Goal: Find specific page/section: Find specific page/section

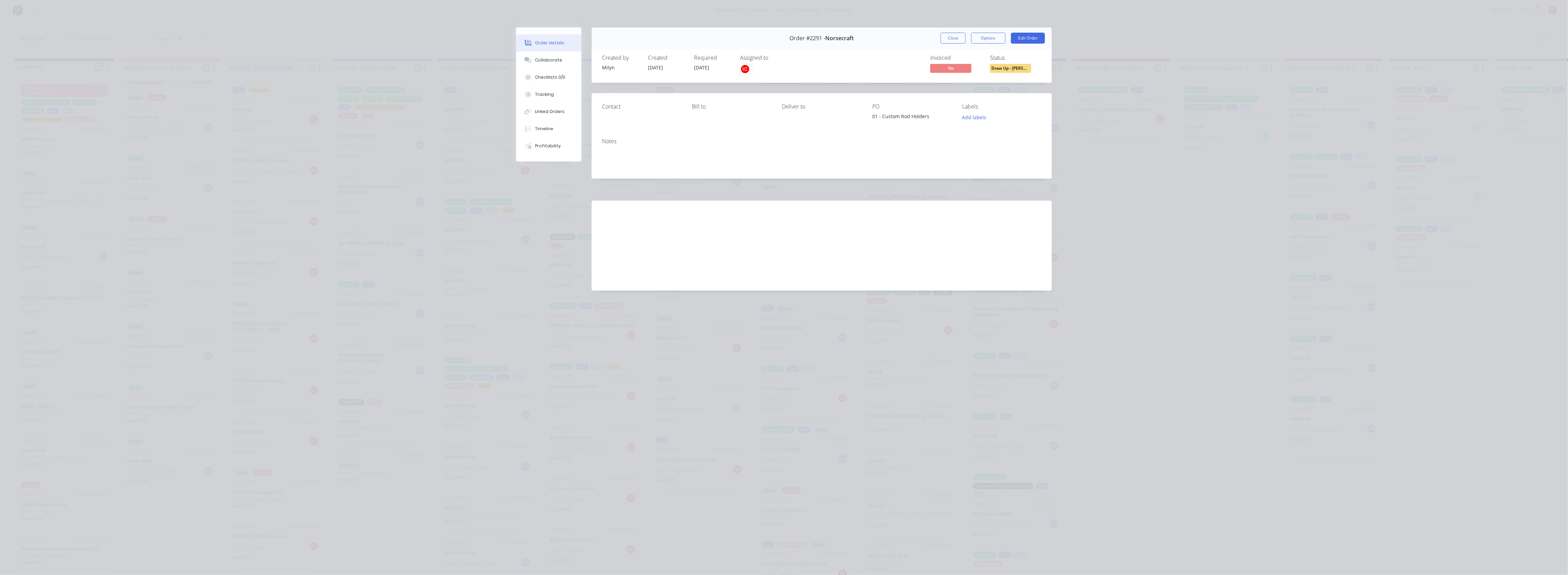
drag, startPoint x: 956, startPoint y: 43, endPoint x: 246, endPoint y: 70, distance: 710.5
click at [956, 42] on button "Close" at bounding box center [953, 38] width 25 height 11
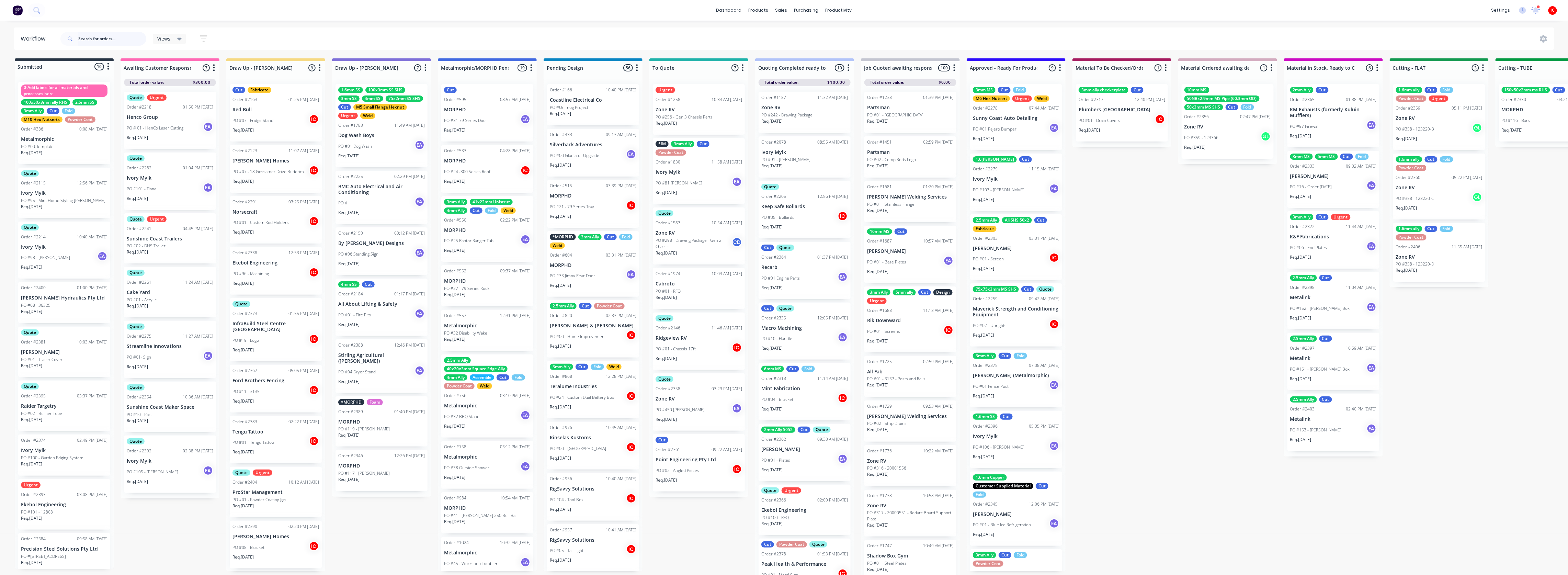
click at [119, 39] on input "text" at bounding box center [112, 39] width 68 height 13
type input "[PERSON_NAME]"
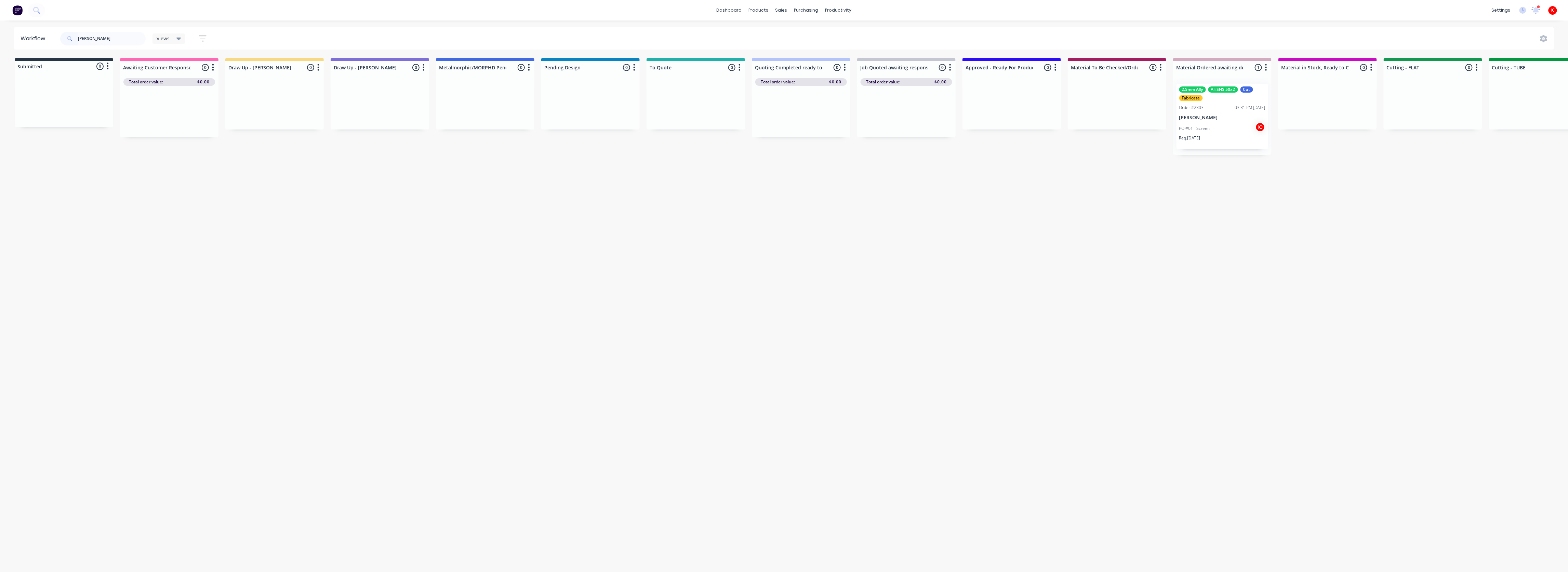
click at [1229, 118] on p "[PERSON_NAME]" at bounding box center [1222, 118] width 86 height 6
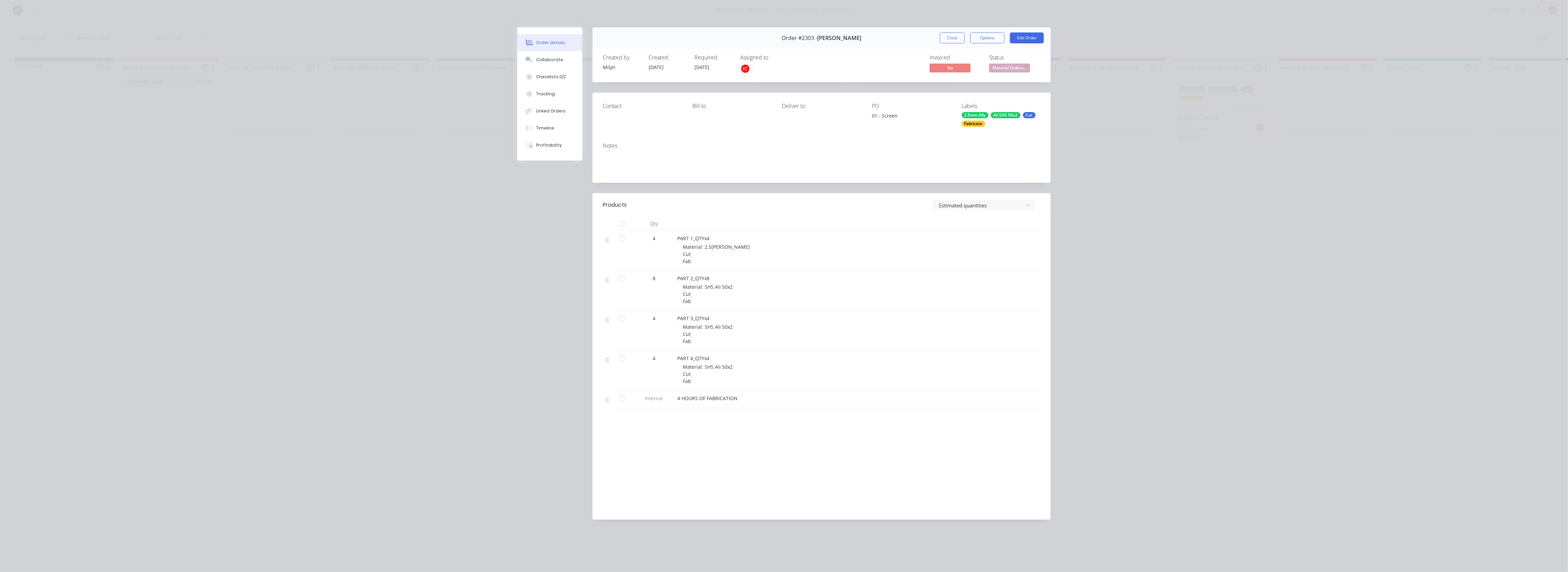
click at [398, 136] on div "Order details Collaborate Checklists 0/2 Tracking Linked Orders Timeline Profit…" at bounding box center [784, 286] width 1568 height 572
click at [948, 38] on button "Close" at bounding box center [952, 38] width 25 height 11
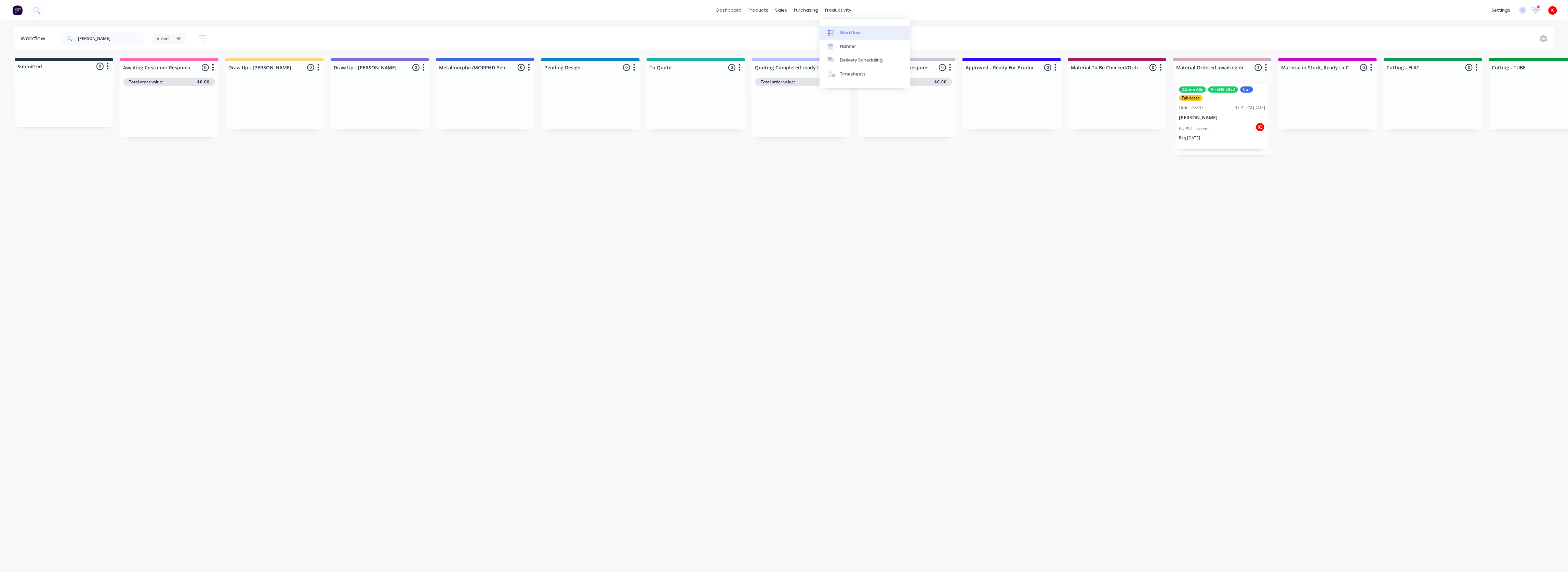
click at [856, 32] on div "Workflow" at bounding box center [850, 33] width 21 height 6
click at [855, 33] on div "Workflow" at bounding box center [850, 33] width 21 height 6
drag, startPoint x: 111, startPoint y: 35, endPoint x: 29, endPoint y: 35, distance: 82.0
click at [29, 35] on header "Workflow mark sch Views Save new view None (Default) edit [PERSON_NAME] edit [P…" at bounding box center [784, 38] width 1541 height 23
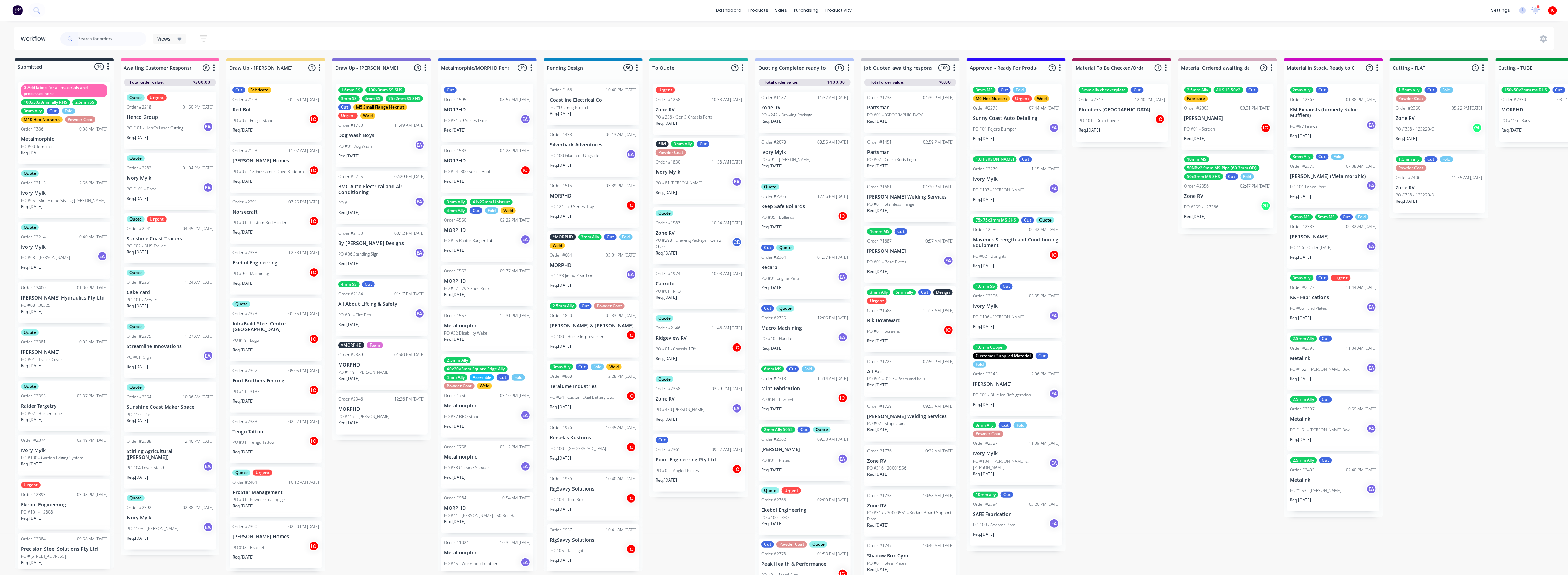
click at [382, 484] on div "Submitted 16 Status colour #273444 hex #273444 Save Cancel Summaries Total orde…" at bounding box center [1414, 318] width 2838 height 521
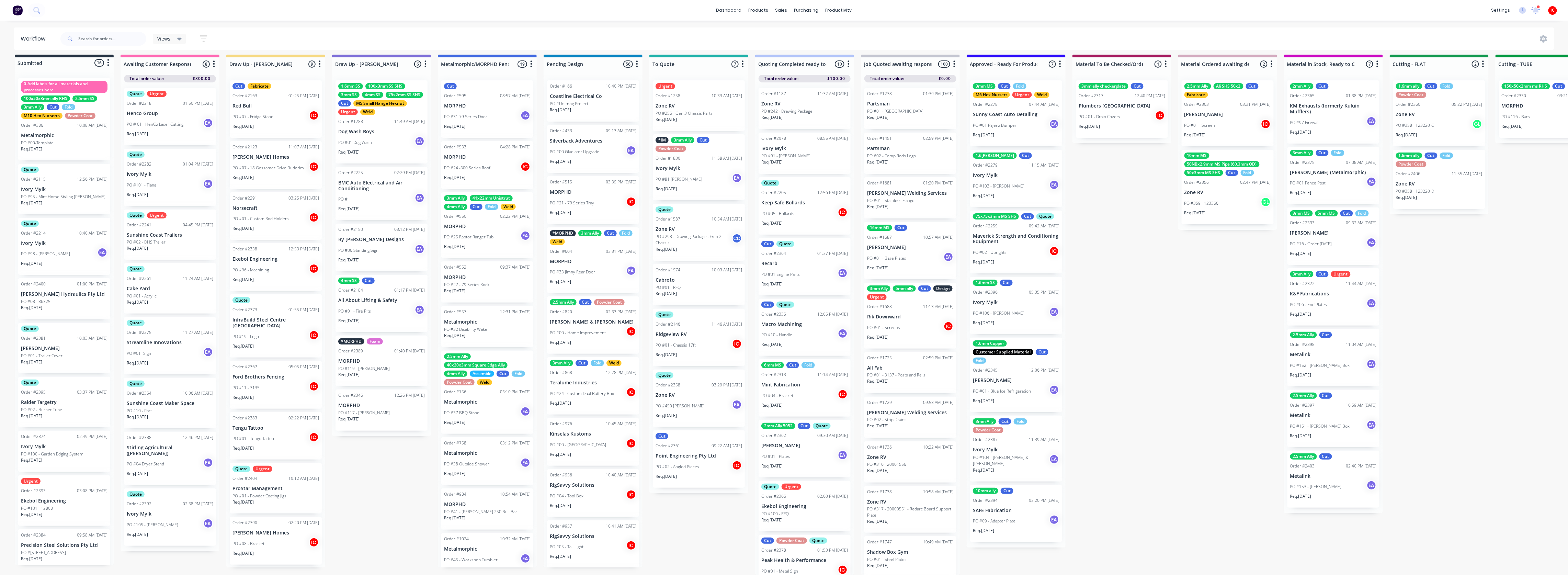
scroll to position [11, 0]
click at [287, 381] on div "PO #11 - 3135 IC" at bounding box center [276, 387] width 87 height 13
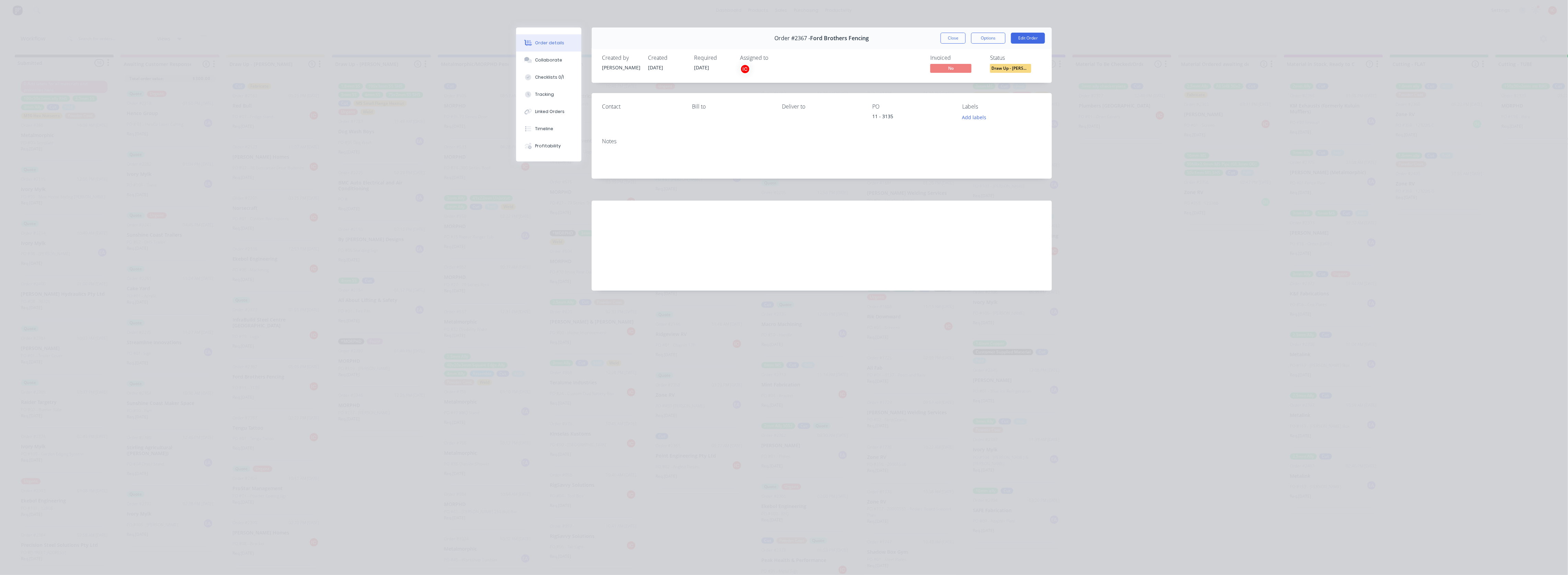
click at [383, 150] on div "Order details Collaborate Checklists 0/1 Tracking Linked Orders Timeline Profit…" at bounding box center [784, 288] width 1568 height 575
click at [959, 33] on button "Close" at bounding box center [953, 38] width 25 height 11
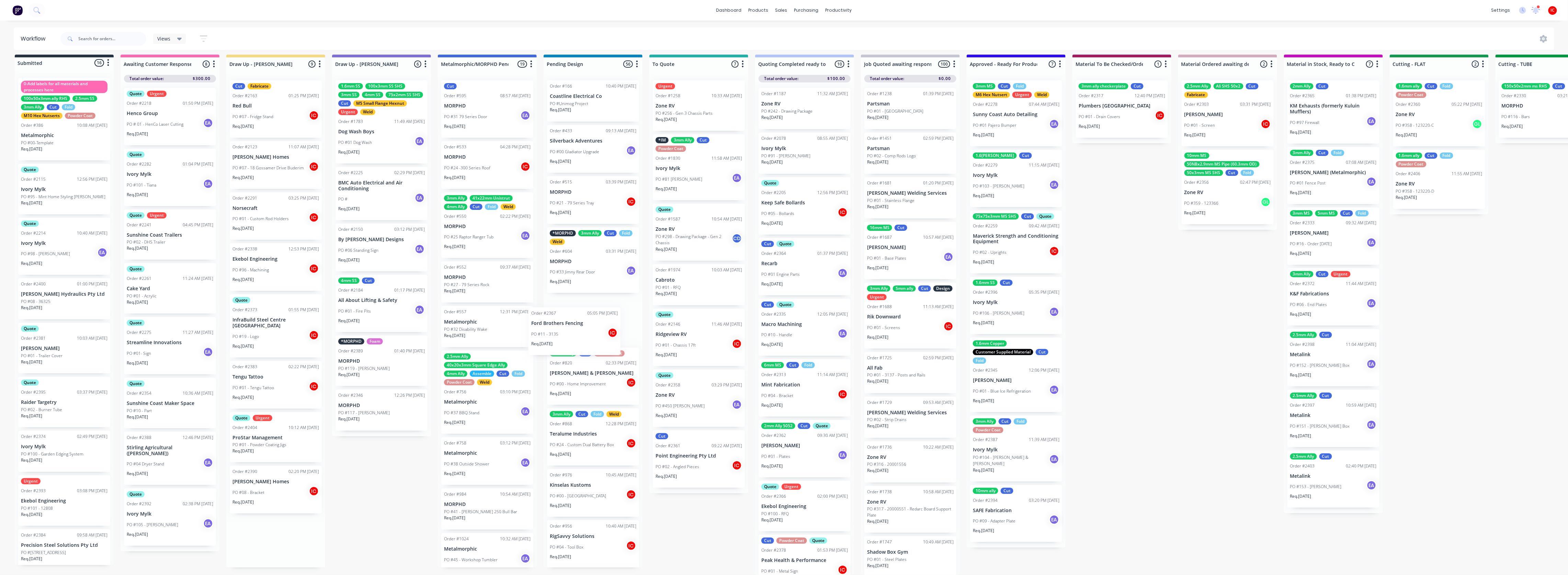
drag, startPoint x: 284, startPoint y: 378, endPoint x: 606, endPoint y: 333, distance: 325.1
click at [605, 332] on div "Submitted 16 Status colour #273444 hex #273444 Save Cancel Summaries Total orde…" at bounding box center [1414, 314] width 2838 height 521
click at [292, 435] on p "ProStar Management" at bounding box center [276, 438] width 87 height 6
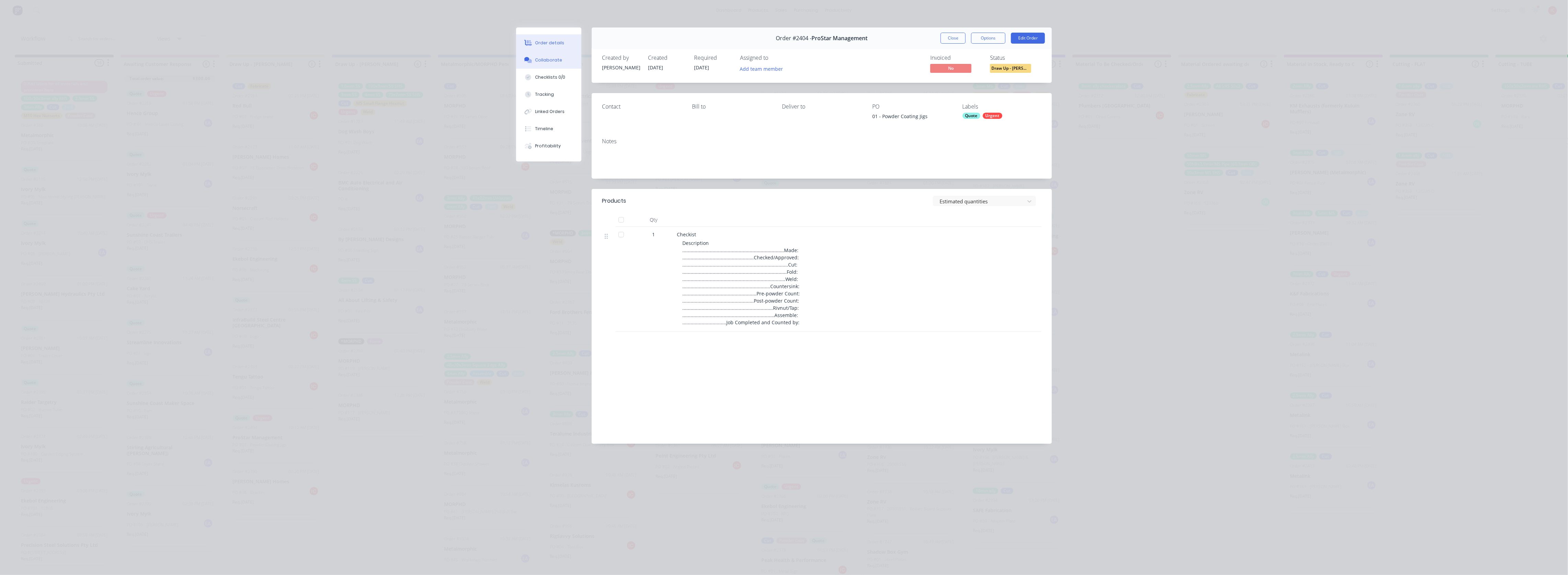
click at [558, 55] on button "Collaborate" at bounding box center [548, 60] width 65 height 17
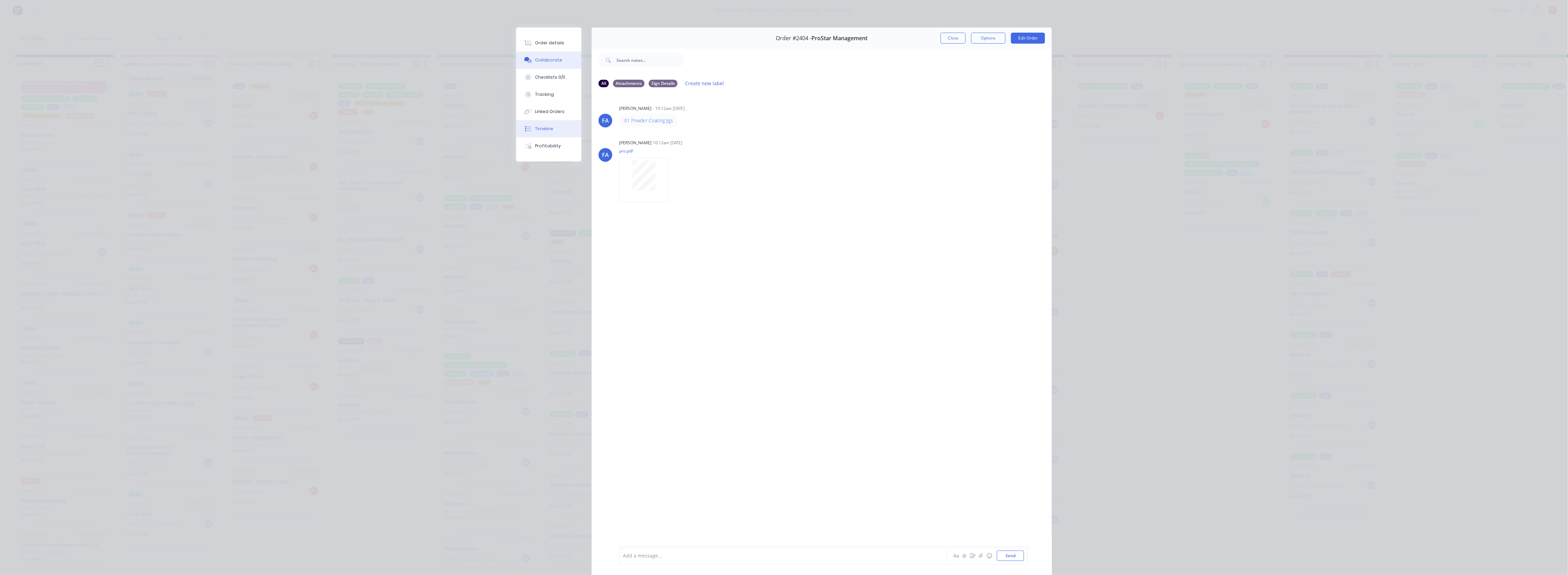
click at [553, 124] on button "Timeline" at bounding box center [548, 129] width 65 height 17
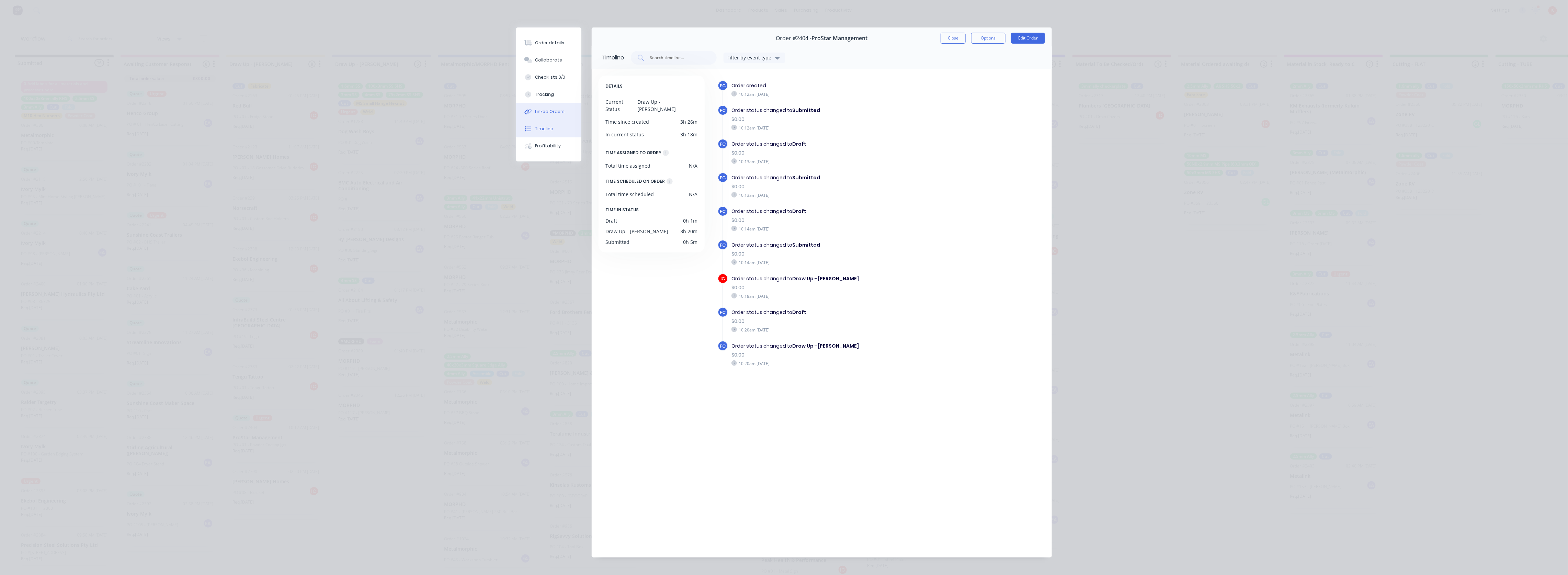
click at [557, 108] on button "Linked Orders" at bounding box center [548, 112] width 65 height 17
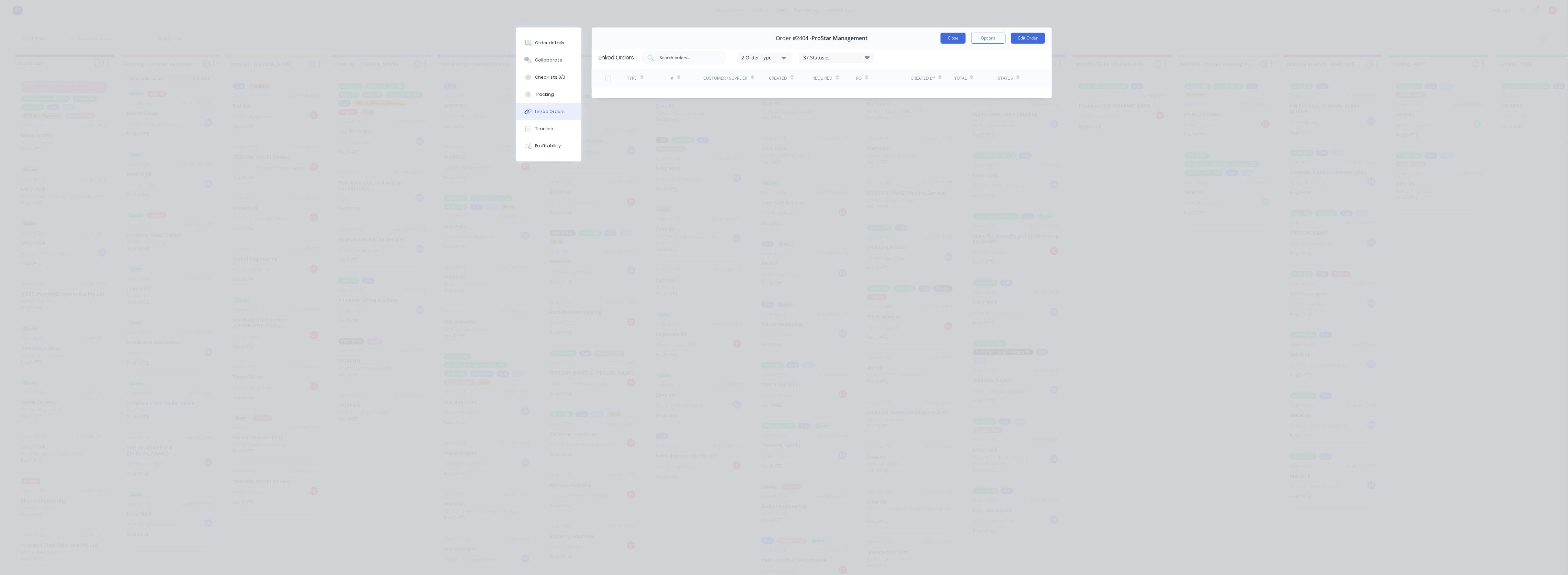
click at [958, 35] on button "Close" at bounding box center [953, 38] width 25 height 11
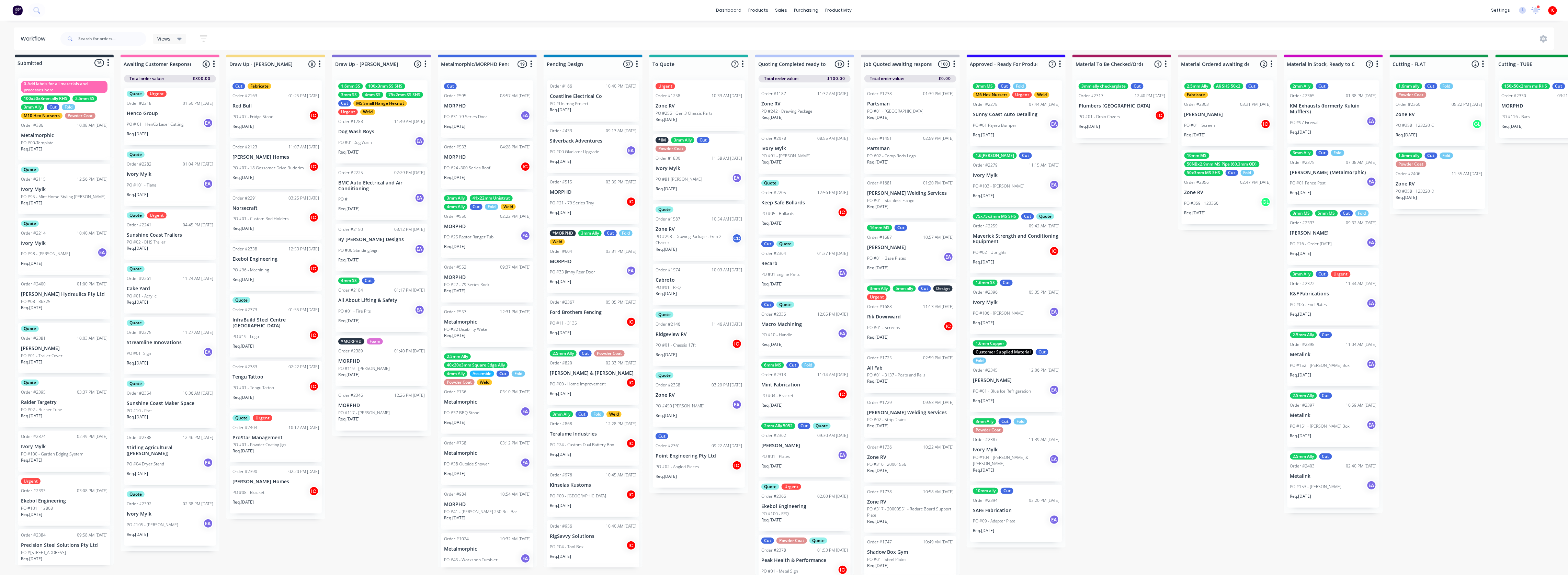
click at [281, 330] on div "PO #19 - Logo IC" at bounding box center [276, 336] width 87 height 13
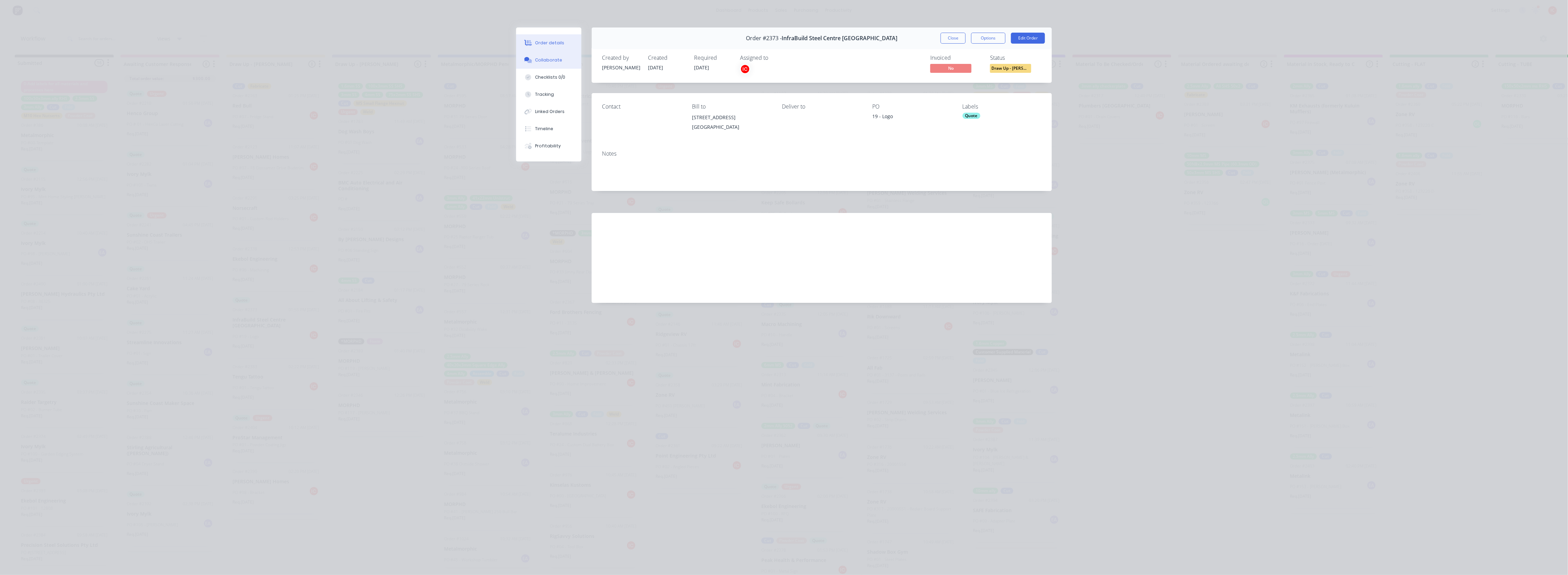
click at [550, 64] on button "Collaborate" at bounding box center [548, 60] width 65 height 17
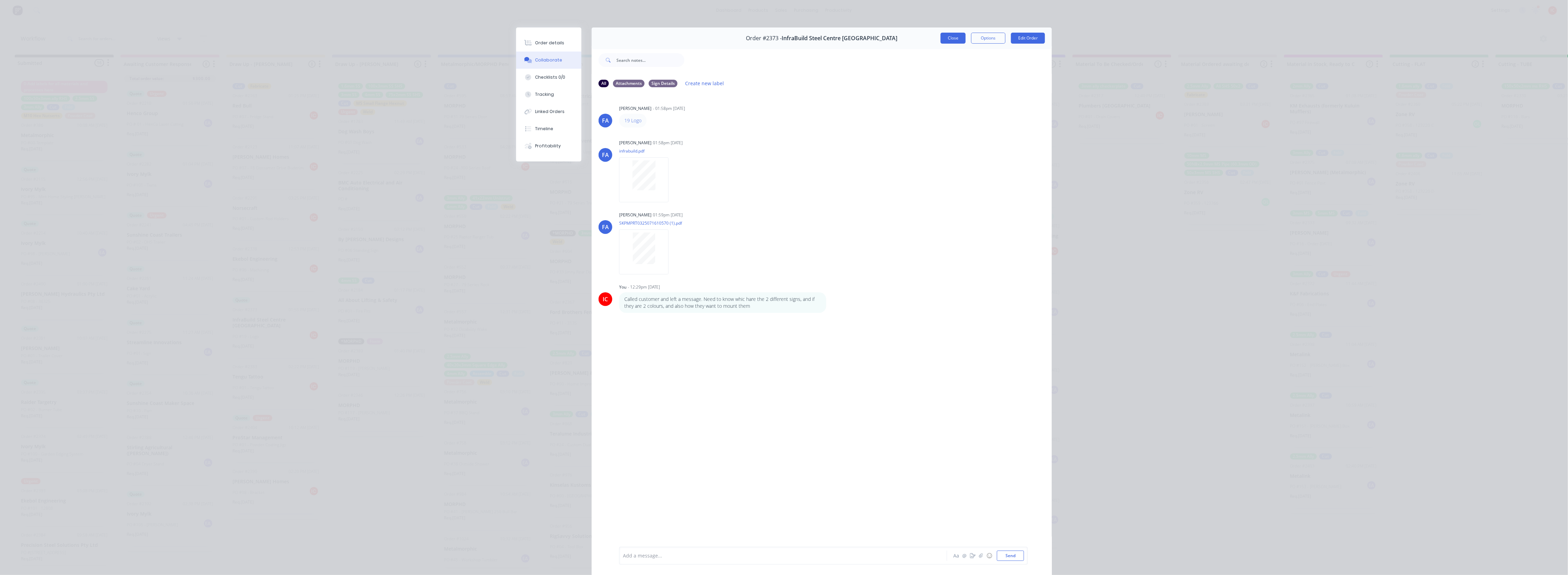
click at [946, 36] on button "Close" at bounding box center [953, 38] width 25 height 11
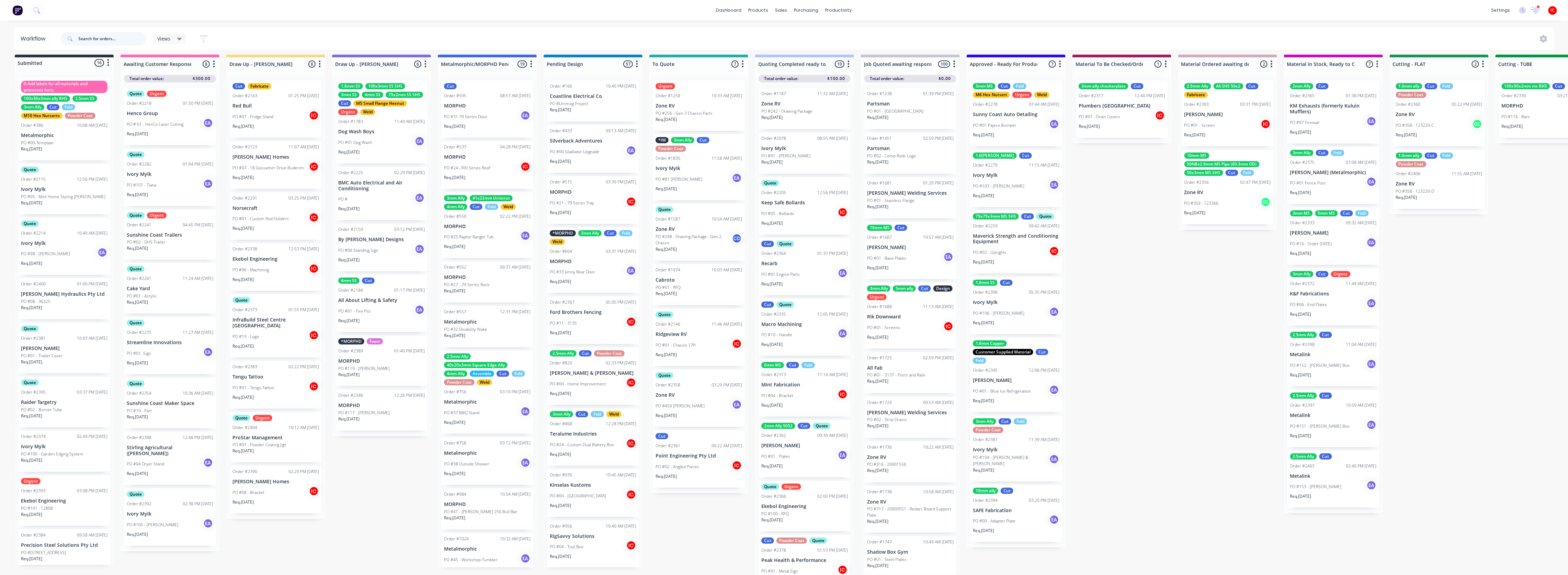
click at [112, 42] on input "text" at bounding box center [112, 39] width 68 height 13
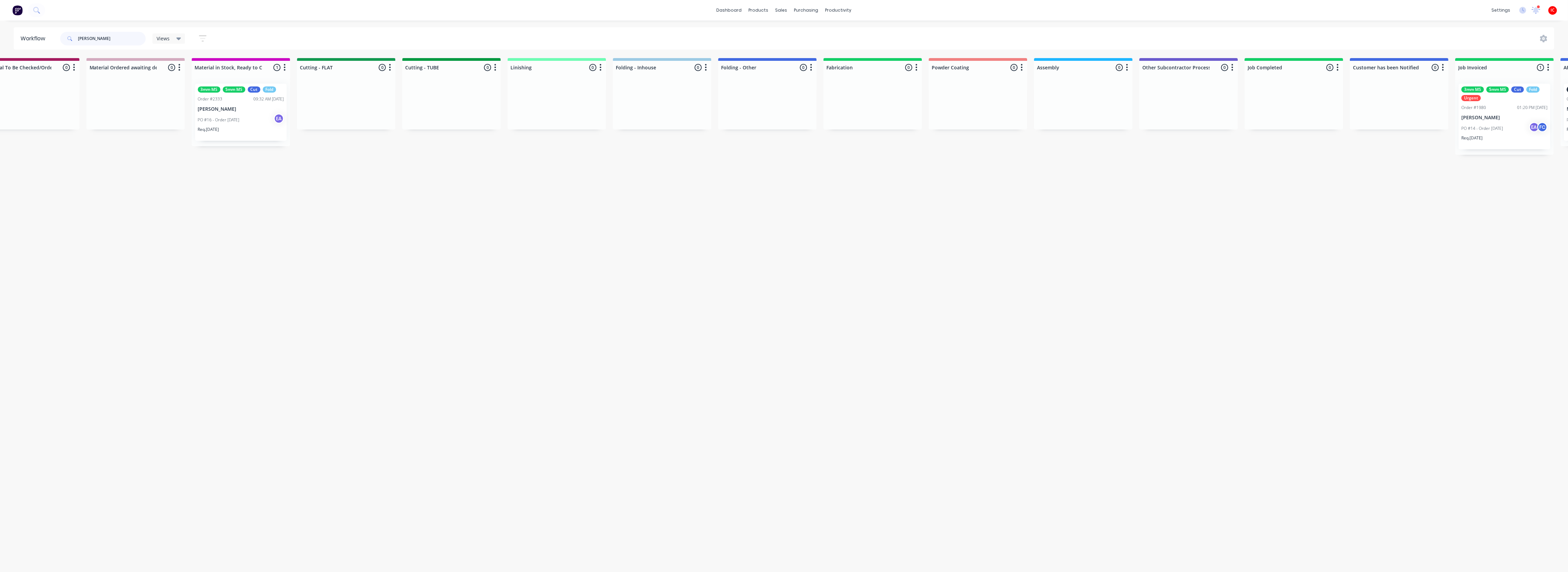
scroll to position [0, 1128]
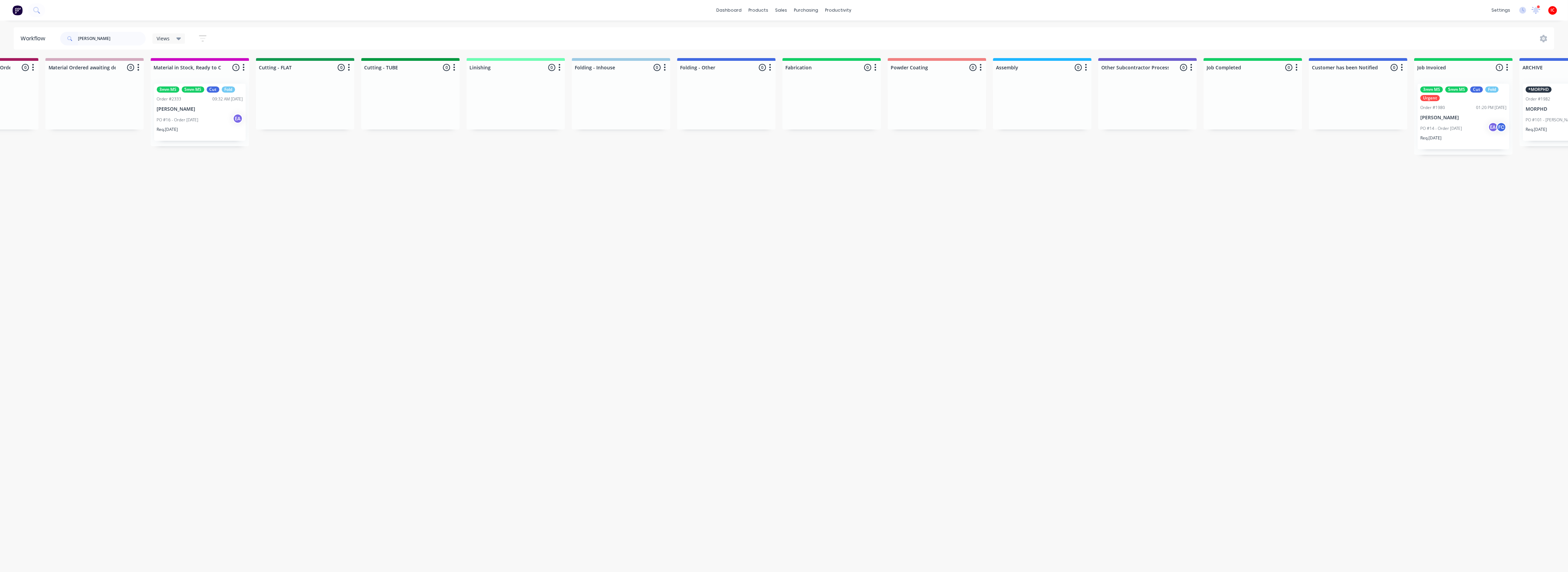
click at [215, 119] on div "PO #16 - Order [DATE] EA" at bounding box center [200, 119] width 86 height 13
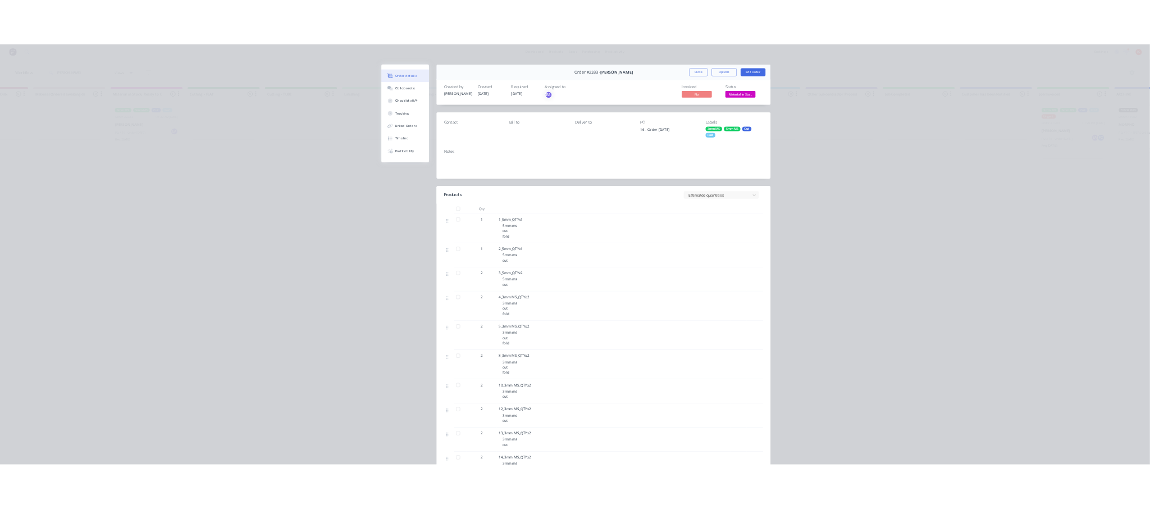
scroll to position [0, 1853]
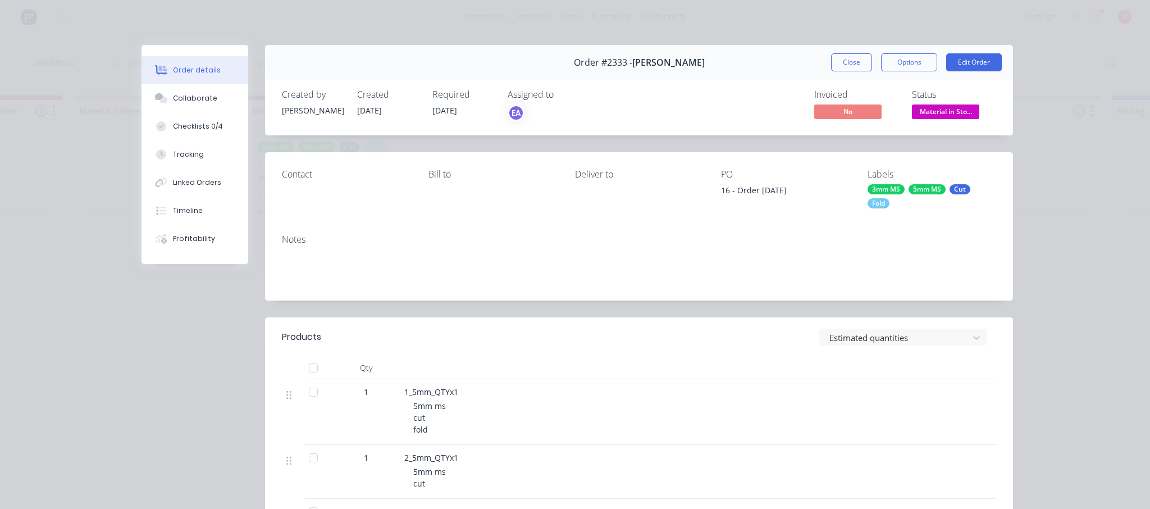
click at [443, 20] on div "Order details Collaborate Checklists 0/4 Tracking Linked Orders Timeline Profit…" at bounding box center [575, 254] width 1150 height 509
click at [840, 64] on button "Close" at bounding box center [851, 62] width 41 height 18
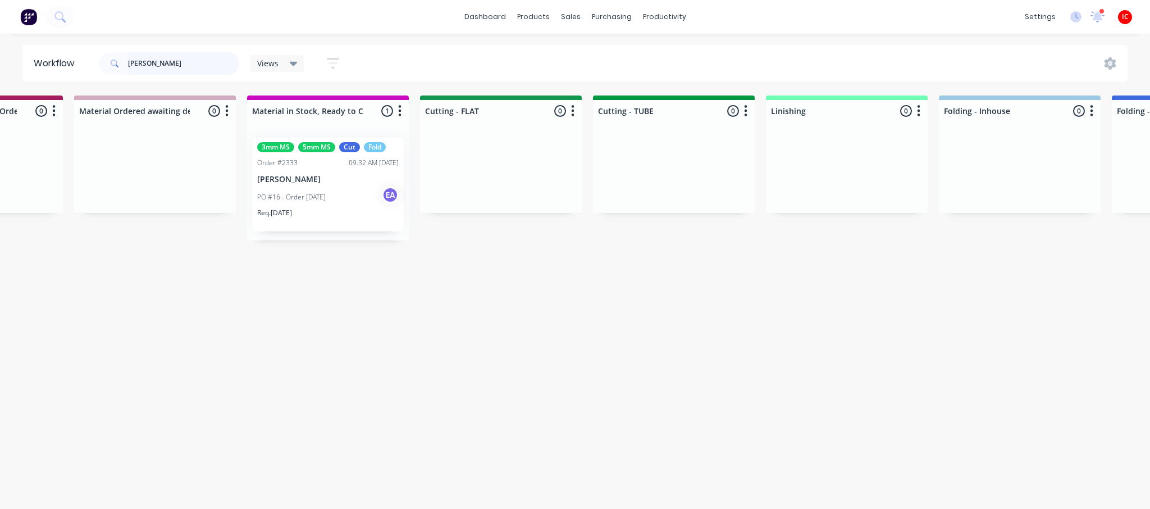
drag, startPoint x: 108, startPoint y: 61, endPoint x: 89, endPoint y: 54, distance: 20.3
click at [103, 61] on div "[PERSON_NAME]" at bounding box center [169, 63] width 140 height 22
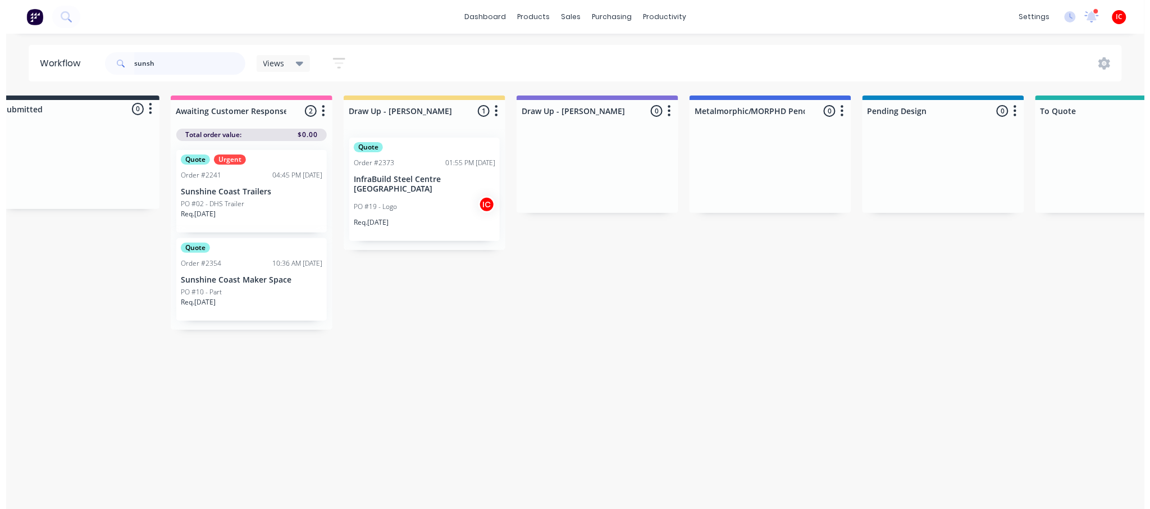
scroll to position [0, 0]
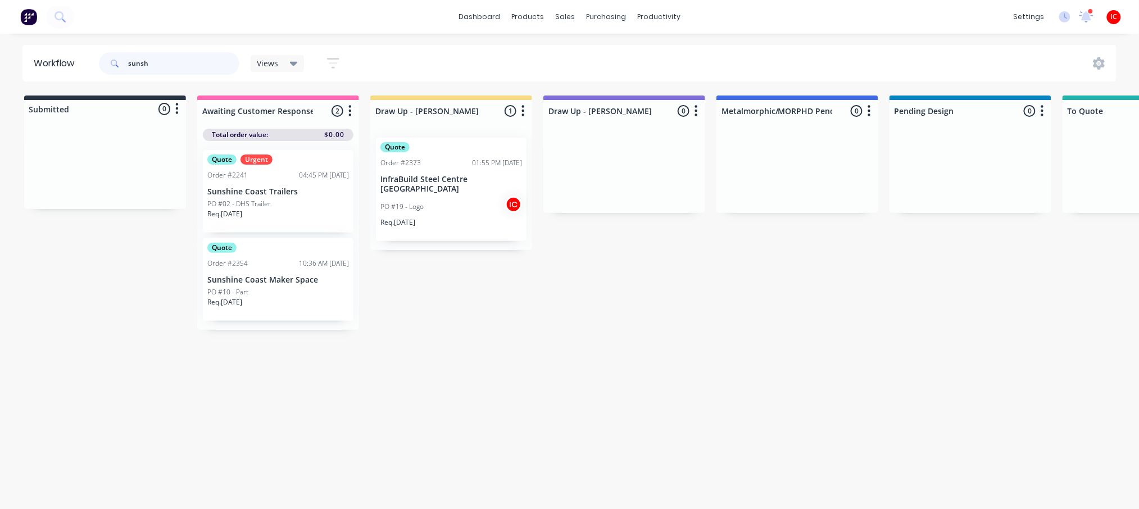
drag, startPoint x: 158, startPoint y: 60, endPoint x: 61, endPoint y: 53, distance: 98.0
click at [61, 53] on header "Workflow sunsh Views Save new view None (Default) edit [PERSON_NAME] edit [PERS…" at bounding box center [569, 63] width 1094 height 37
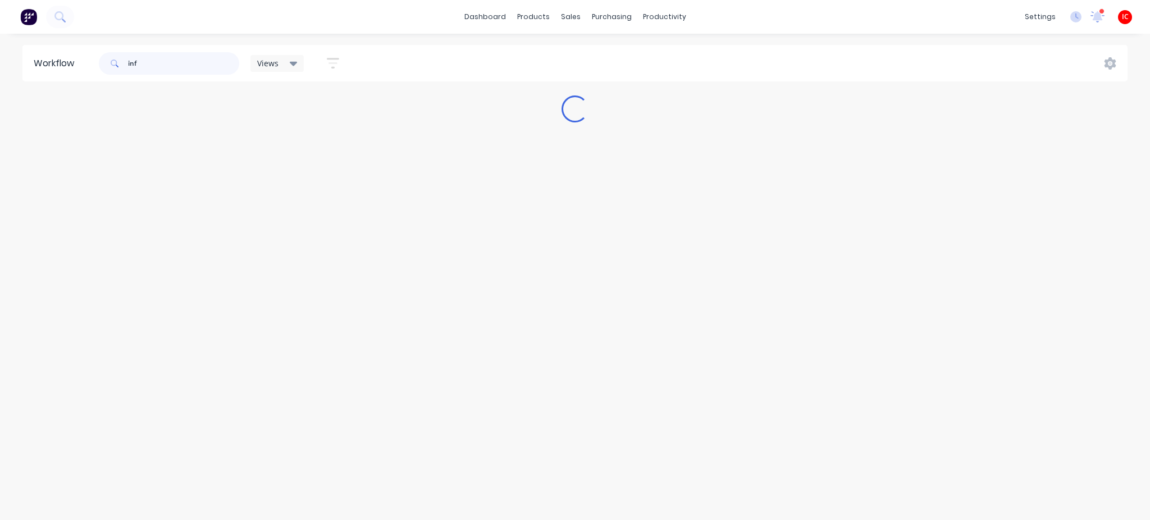
type input "inf"
